Goal: Contribute content: Contribute content

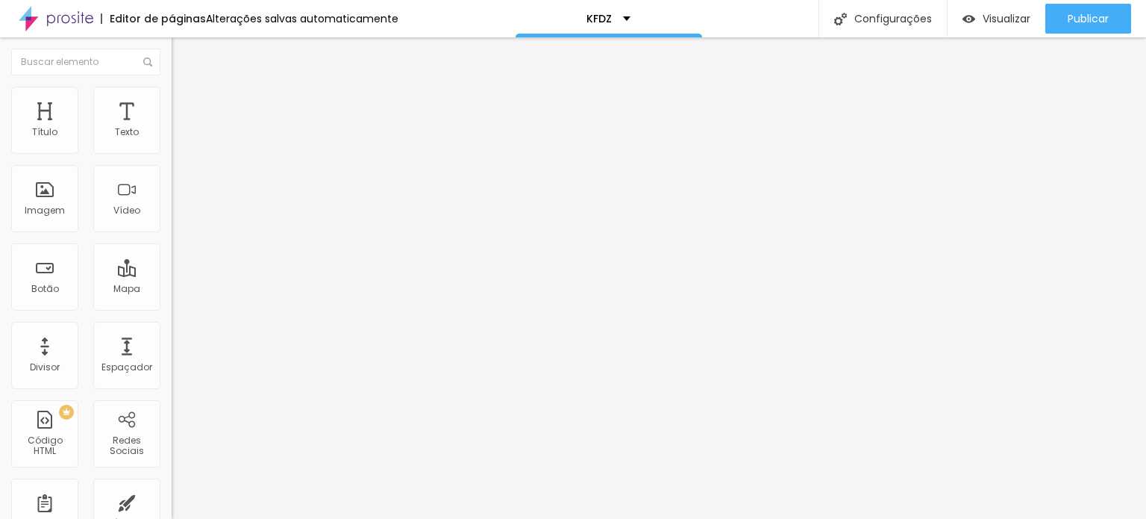
click at [172, 128] on span "Trocar imagem" at bounding box center [212, 122] width 81 height 13
drag, startPoint x: 1018, startPoint y: 207, endPoint x: 922, endPoint y: 218, distance: 96.9
copy span
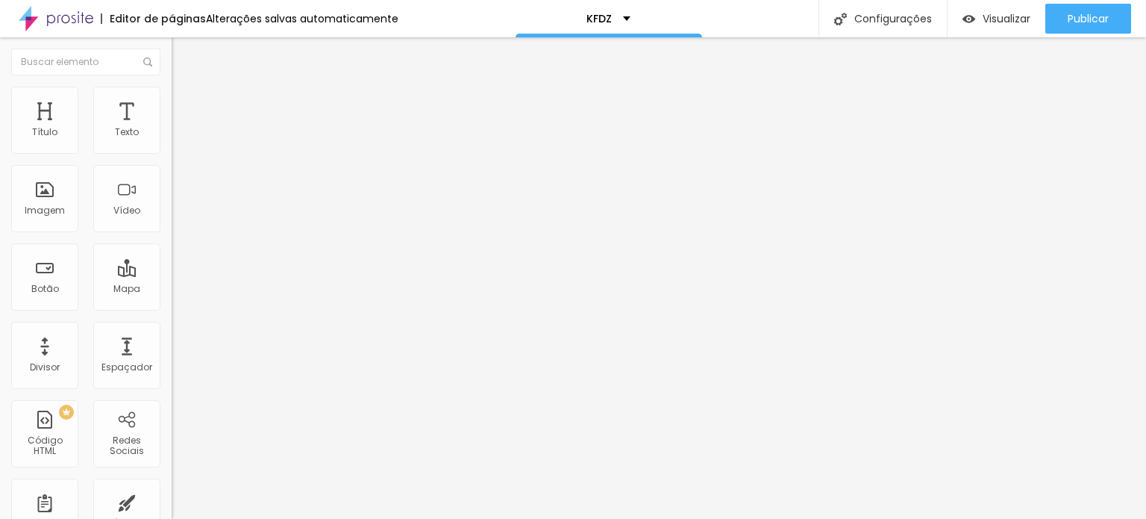
click at [172, 128] on span "Trocar imagem" at bounding box center [212, 122] width 81 height 13
drag, startPoint x: 305, startPoint y: 252, endPoint x: 214, endPoint y: 255, distance: 90.4
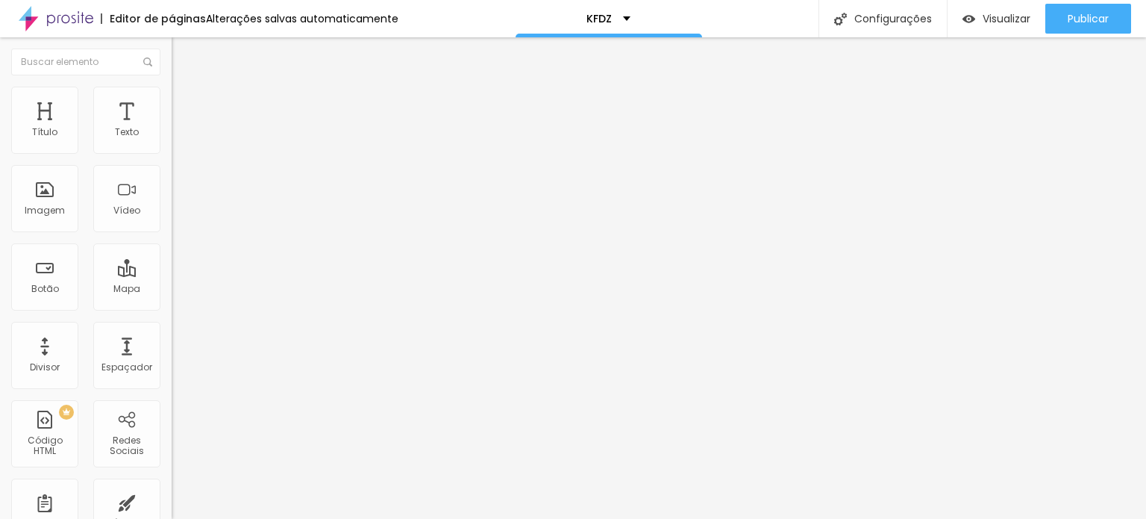
copy div "kfdz_fotto_202503.jpg"
click at [172, 306] on input "[URL][DOMAIN_NAME][PERSON_NAME]" at bounding box center [261, 298] width 179 height 15
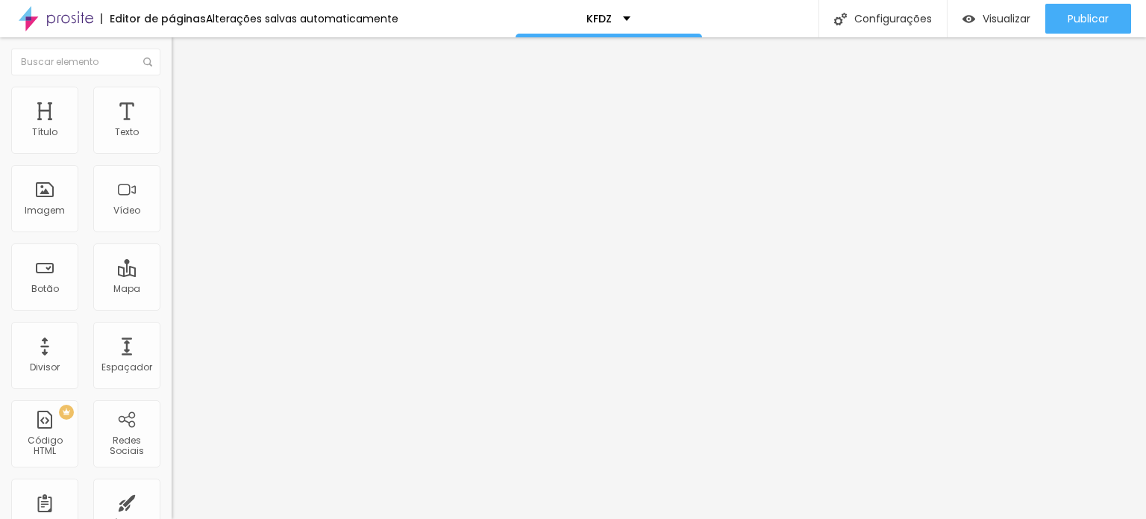
paste input "colussi-colchoes-e-gramado-prime/e/160506"
type input "https://www.fotto.com.br/konfradez-ago25-colussi-colchoes-e-gramado-prime/e/160…"
click at [172, 273] on div "Proporção Original Cinema 16:9 Padrão 4:3 Quadrado 1:1 Original" at bounding box center [258, 243] width 172 height 59
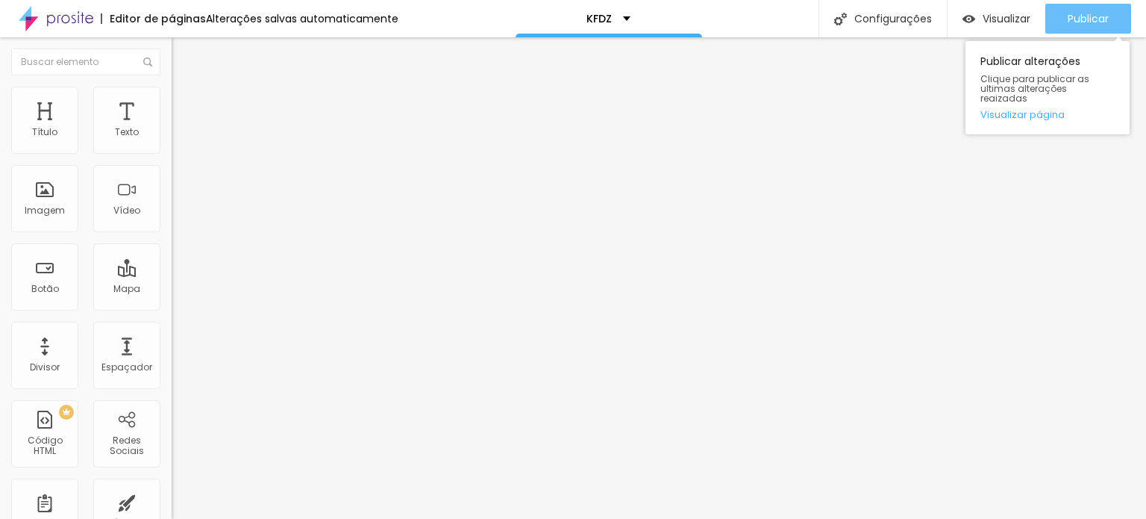
click at [1084, 13] on span "Publicar" at bounding box center [1088, 19] width 41 height 12
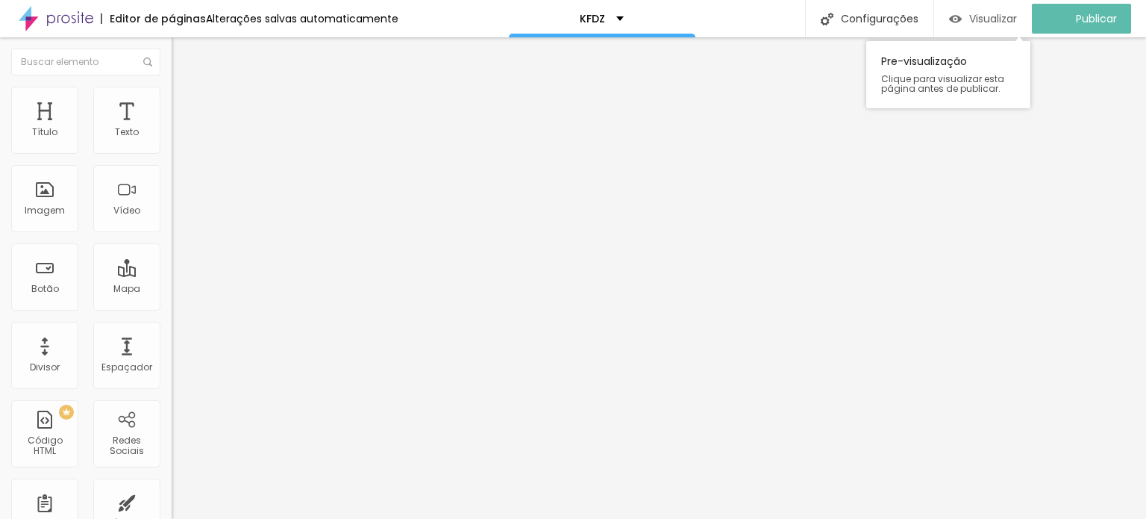
click at [1012, 13] on span "Visualizar" at bounding box center [993, 19] width 48 height 12
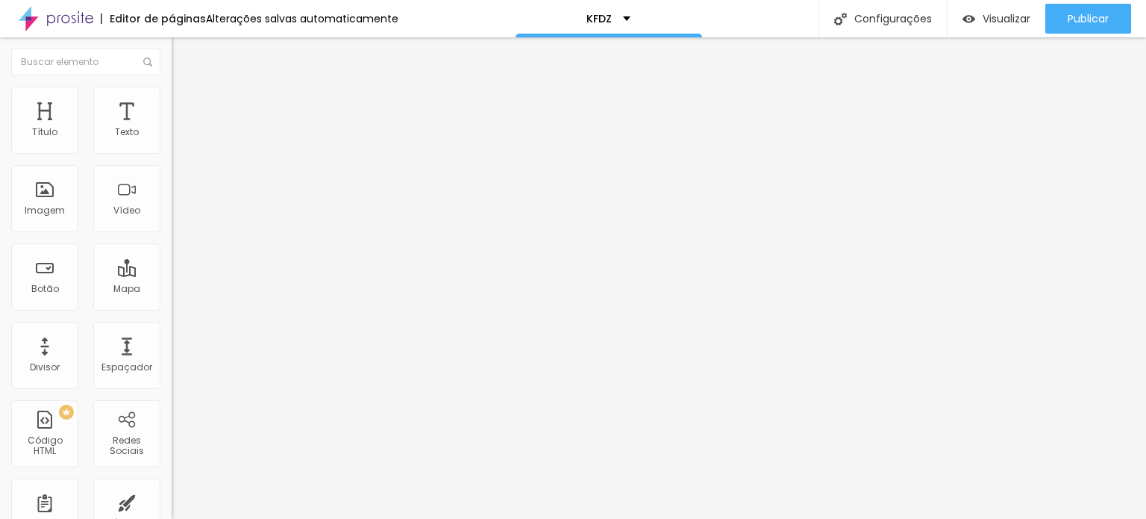
click at [172, 93] on li "Estilo" at bounding box center [258, 94] width 172 height 15
click at [172, 141] on input "100" at bounding box center [204, 133] width 64 height 16
type input "8"
type input "10"
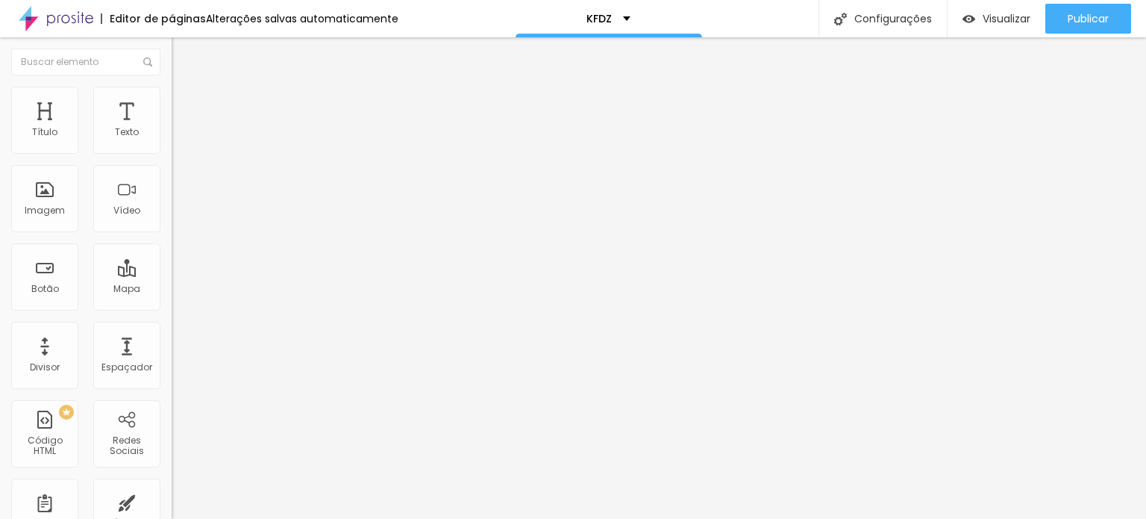
type input "85"
click at [172, 95] on img at bounding box center [178, 93] width 13 height 13
click at [172, 141] on input "100" at bounding box center [204, 133] width 64 height 16
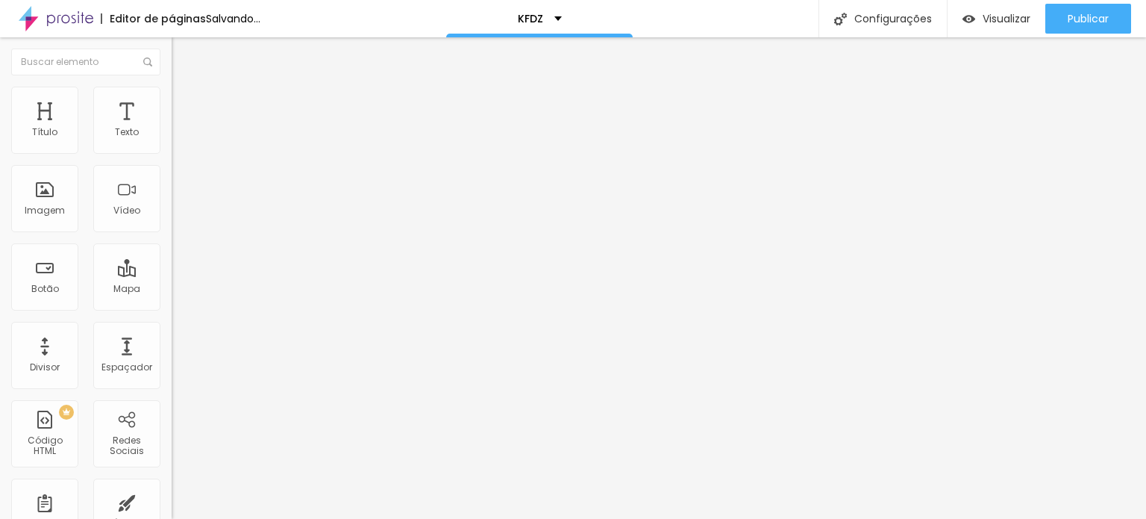
click at [172, 141] on input "100" at bounding box center [204, 133] width 64 height 16
type input "8"
type input "10"
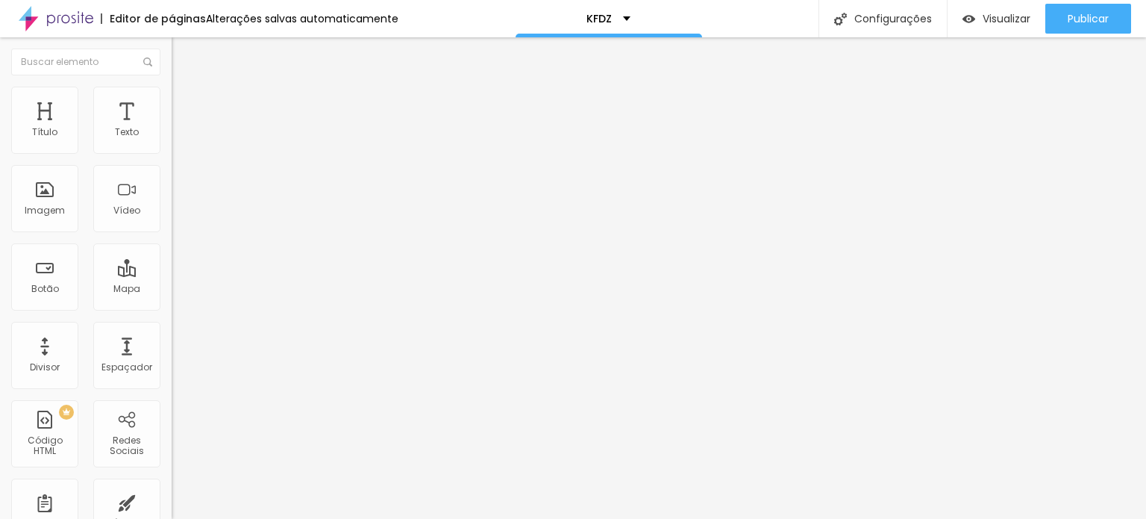
type input "80"
click at [172, 99] on ul "Conteúdo Estilo Avançado" at bounding box center [258, 94] width 172 height 45
click at [172, 93] on img at bounding box center [178, 93] width 13 height 13
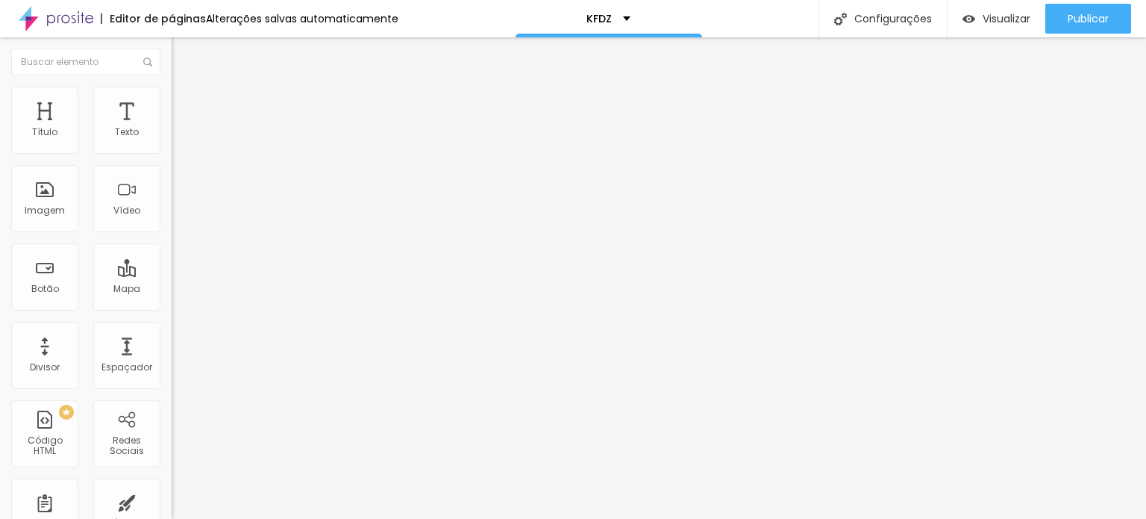
click at [172, 141] on input "85" at bounding box center [204, 133] width 64 height 16
type input "8"
type input "10"
type input "80"
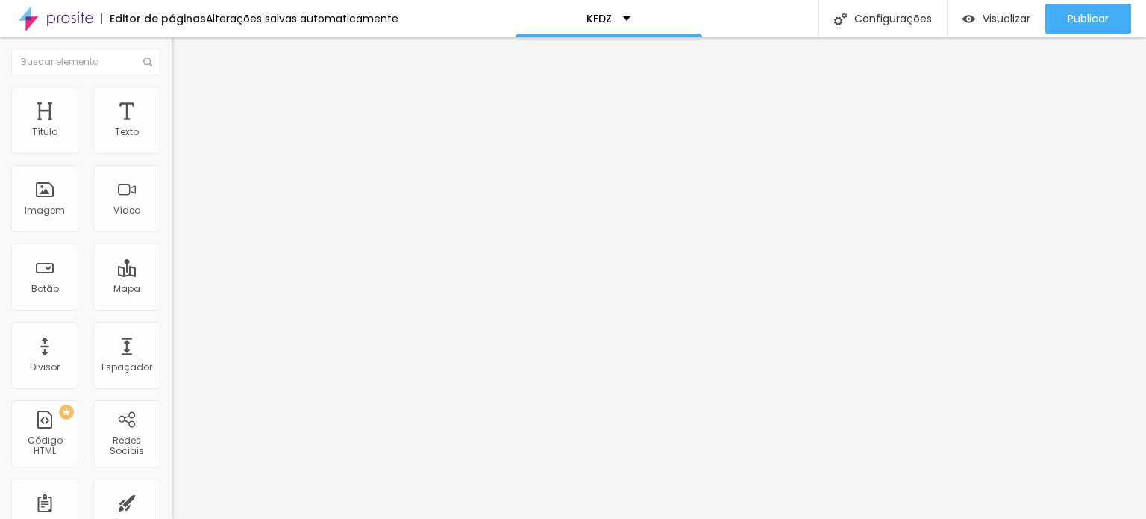
type input "80"
click at [172, 98] on li "Estilo" at bounding box center [258, 94] width 172 height 15
click at [172, 141] on input "100" at bounding box center [204, 133] width 64 height 16
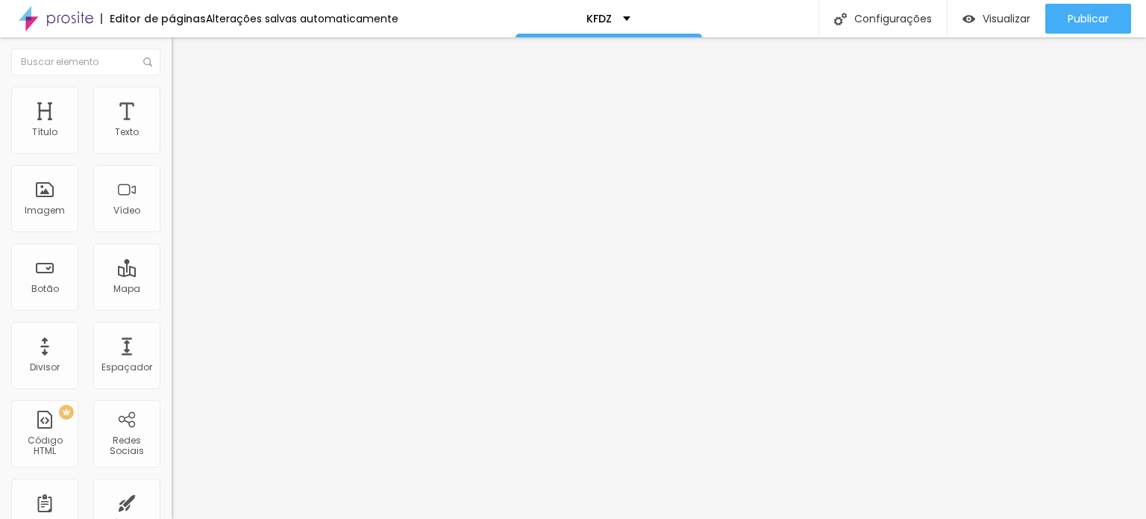
type input "8"
type input "10"
type input "80"
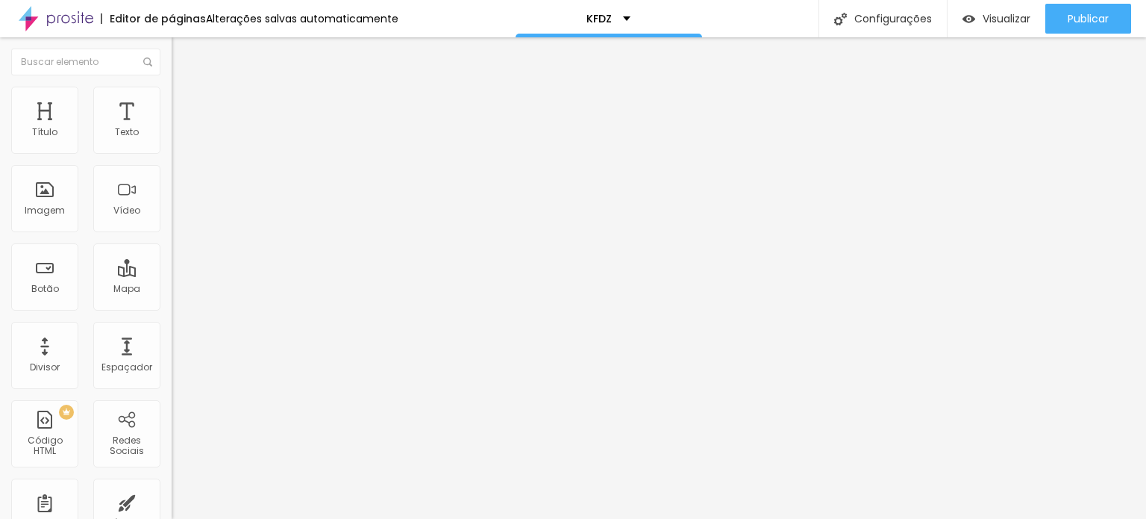
click at [185, 103] on span "Estilo" at bounding box center [196, 96] width 23 height 13
click at [172, 138] on div "Tamanho 100 px %" at bounding box center [258, 135] width 172 height 38
click at [172, 141] on input "100" at bounding box center [204, 133] width 64 height 16
type input "8"
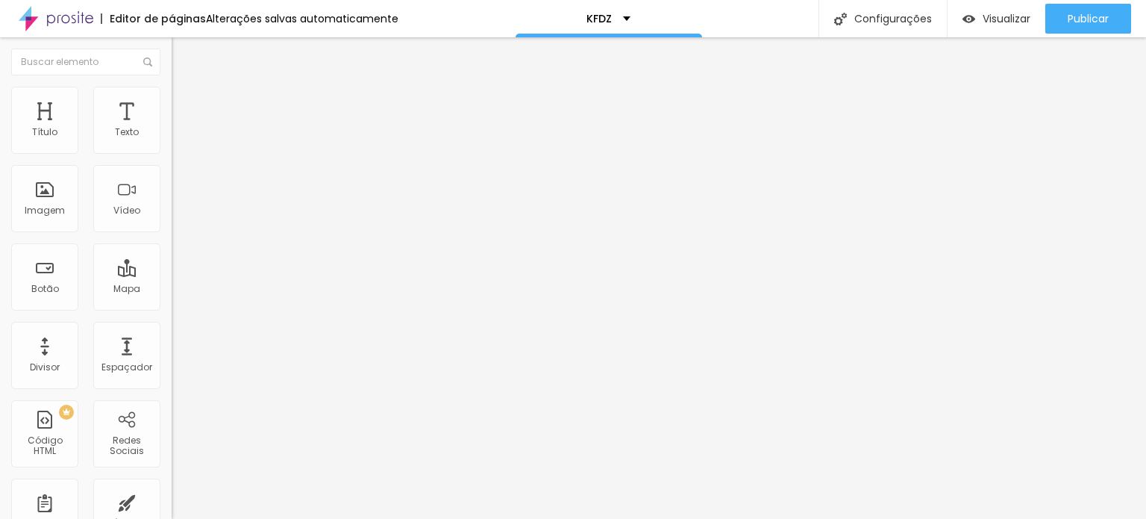
type input "10"
type input "80"
click at [185, 103] on span "Estilo" at bounding box center [196, 96] width 23 height 13
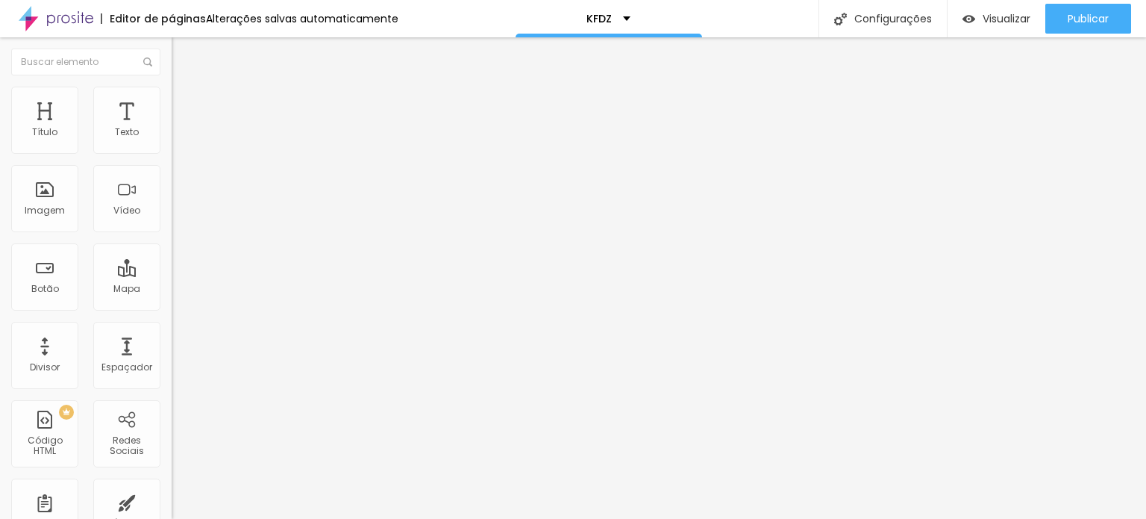
click at [172, 141] on input "100" at bounding box center [204, 133] width 64 height 16
type input "8"
type input "10"
type input "80"
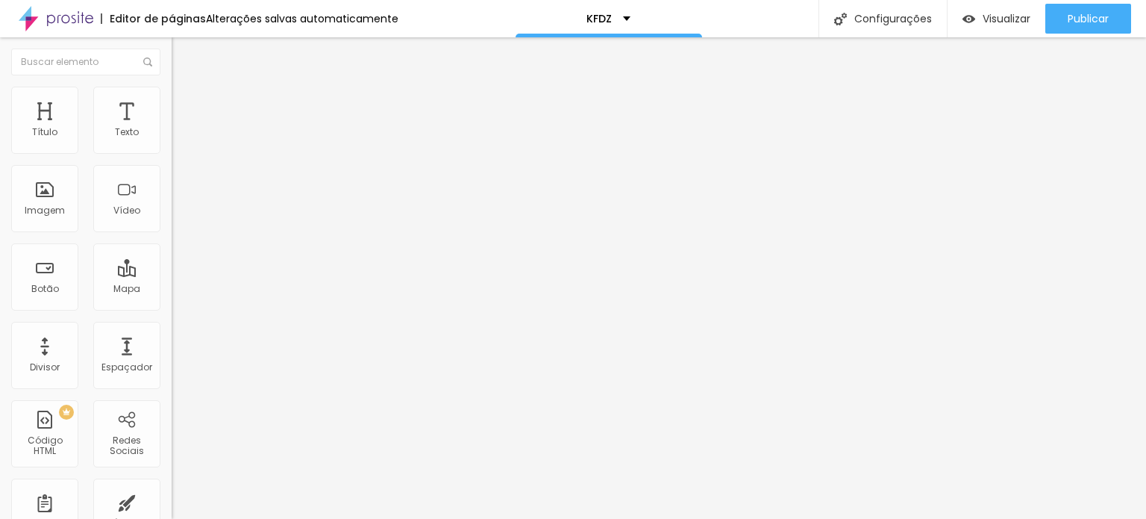
type input "80"
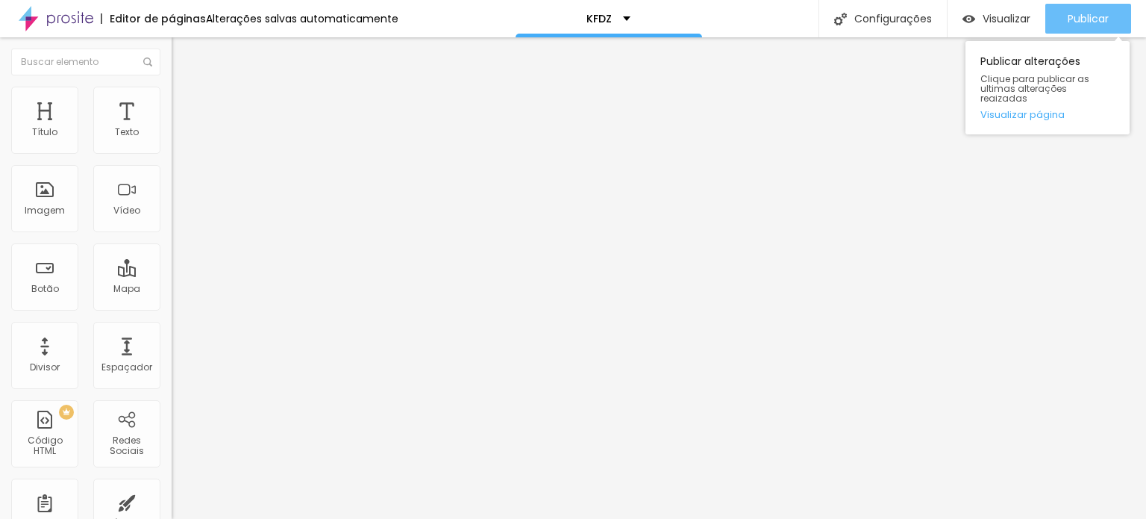
click at [1102, 8] on div "Publicar" at bounding box center [1088, 19] width 41 height 30
click at [1105, 15] on span "Publicar" at bounding box center [1088, 19] width 41 height 12
click at [1075, 16] on span "Publicar" at bounding box center [1088, 19] width 41 height 12
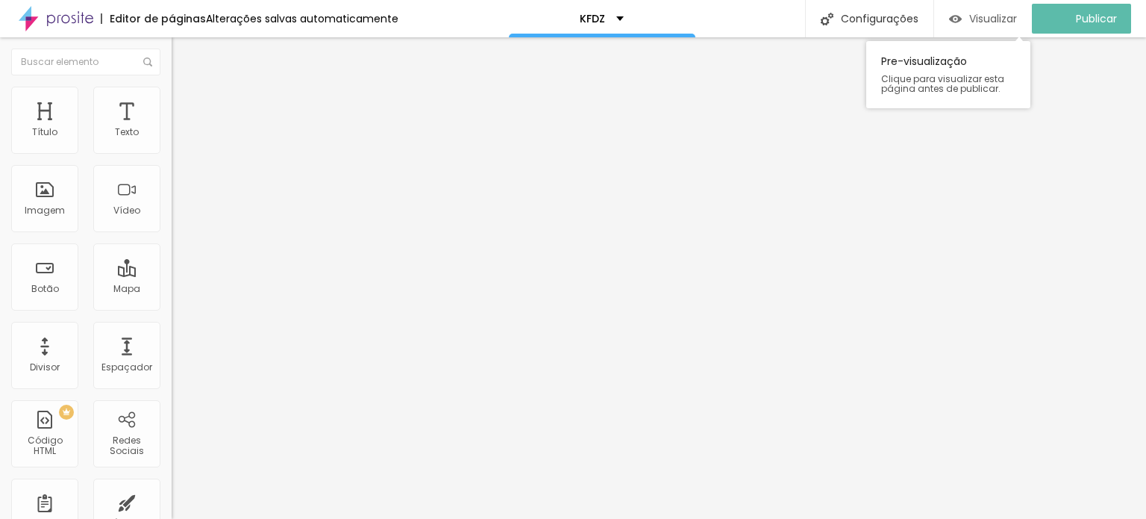
click at [987, 14] on span "Visualizar" at bounding box center [993, 19] width 48 height 12
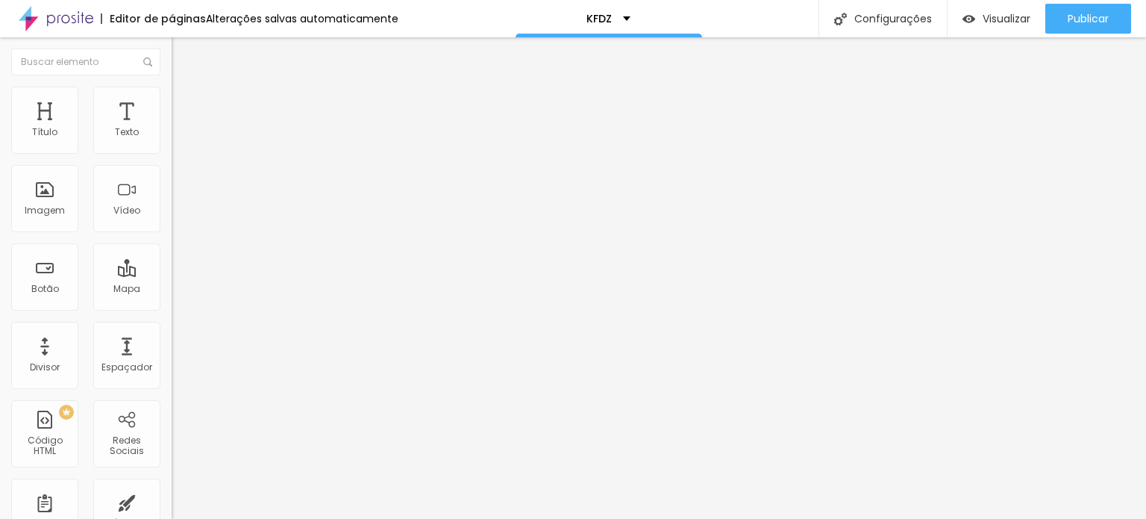
click at [172, 128] on span "Trocar imagem" at bounding box center [212, 122] width 81 height 13
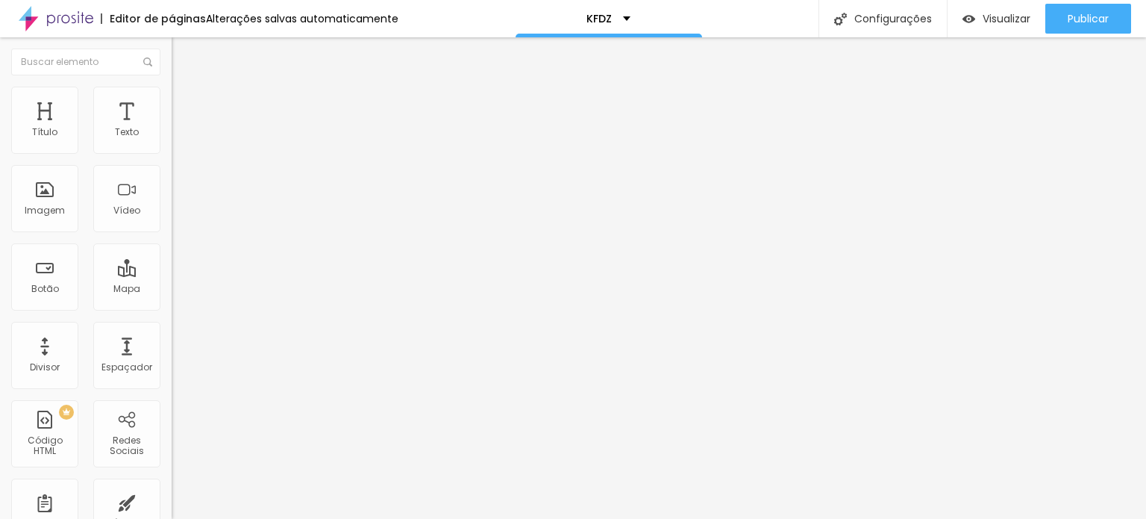
click at [172, 128] on span "Trocar imagem" at bounding box center [212, 122] width 81 height 13
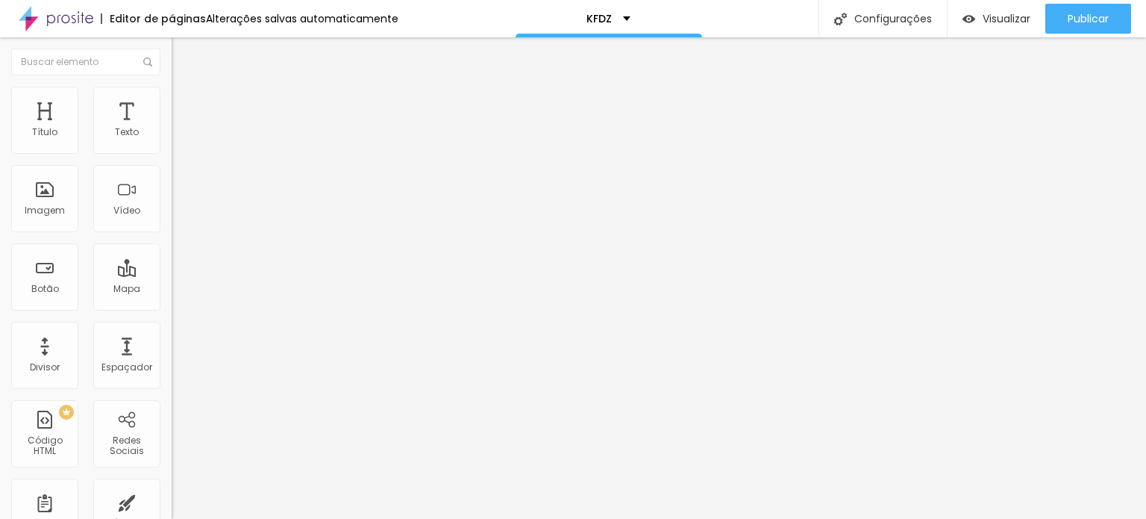
type input "kfdz"
click at [172, 128] on span "Trocar imagem" at bounding box center [212, 122] width 81 height 13
drag, startPoint x: 171, startPoint y: 257, endPoint x: 145, endPoint y: 259, distance: 26.2
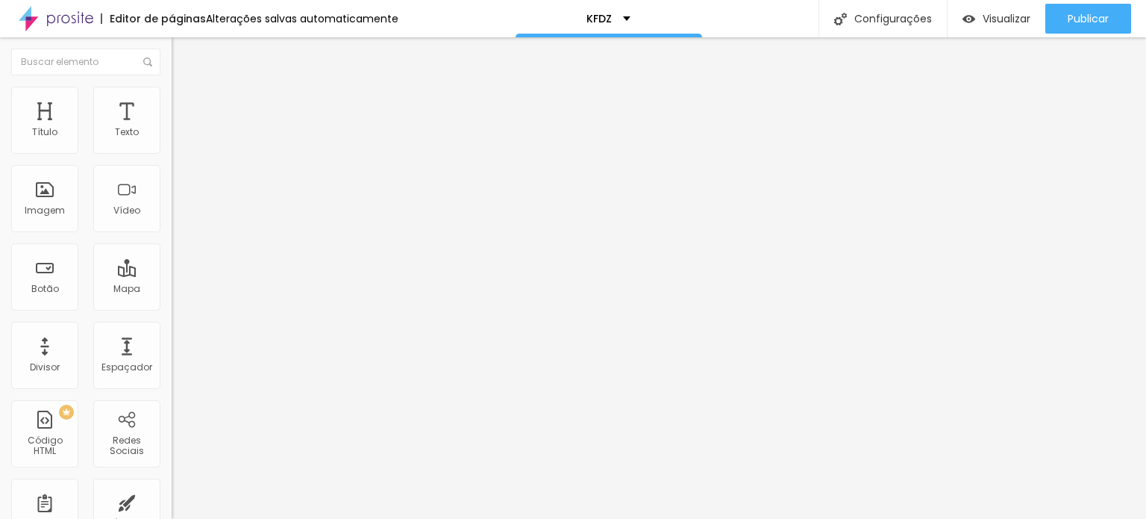
drag, startPoint x: 174, startPoint y: 260, endPoint x: 182, endPoint y: 257, distance: 8.7
click at [172, 128] on span "Trocar imagem" at bounding box center [212, 122] width 81 height 13
drag, startPoint x: 78, startPoint y: 253, endPoint x: 179, endPoint y: 258, distance: 101.6
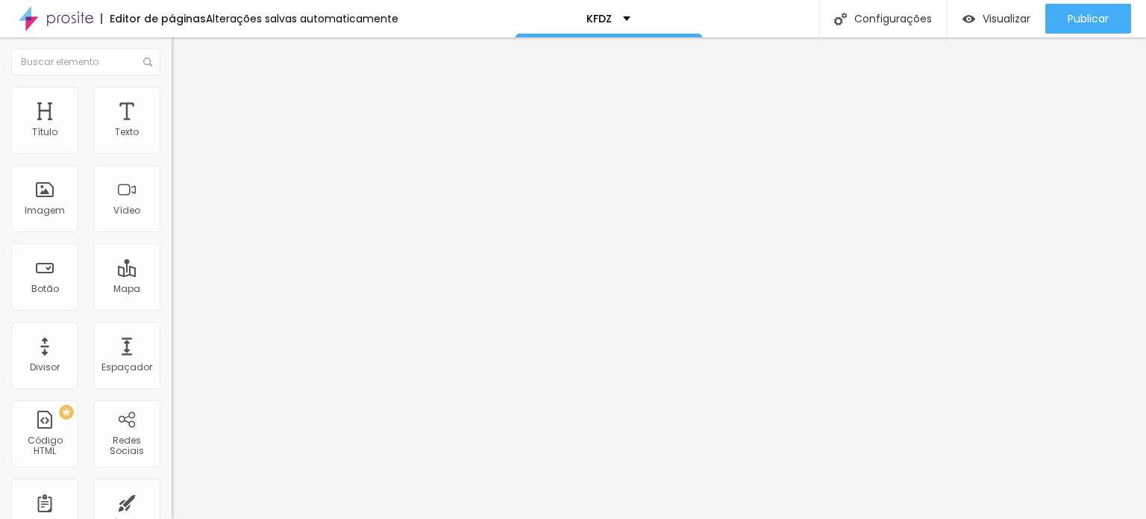
copy div "kfdz_fotto_2025081.png"
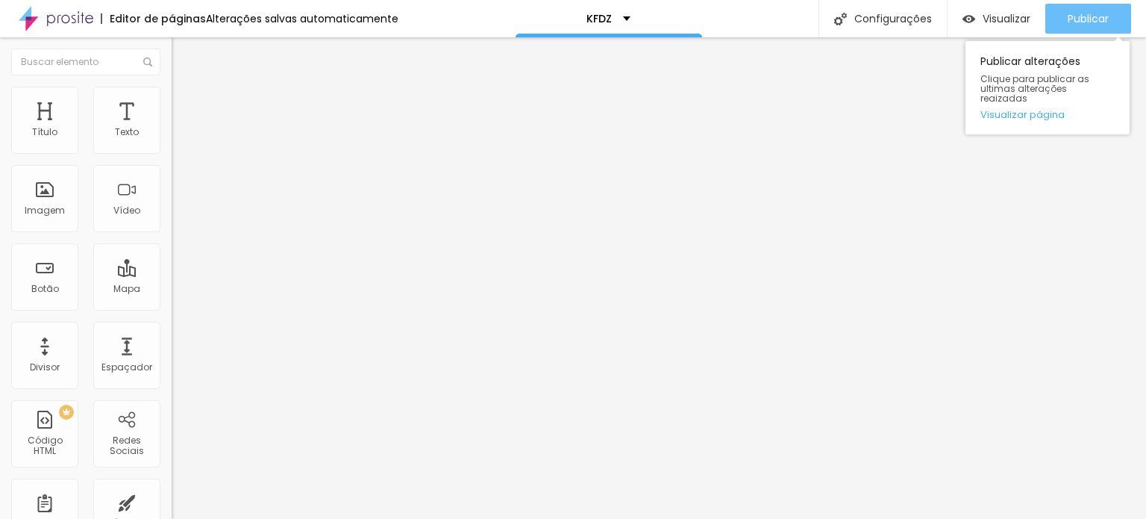
click at [1090, 17] on span "Publicar" at bounding box center [1088, 19] width 41 height 12
